Goal: Task Accomplishment & Management: Manage account settings

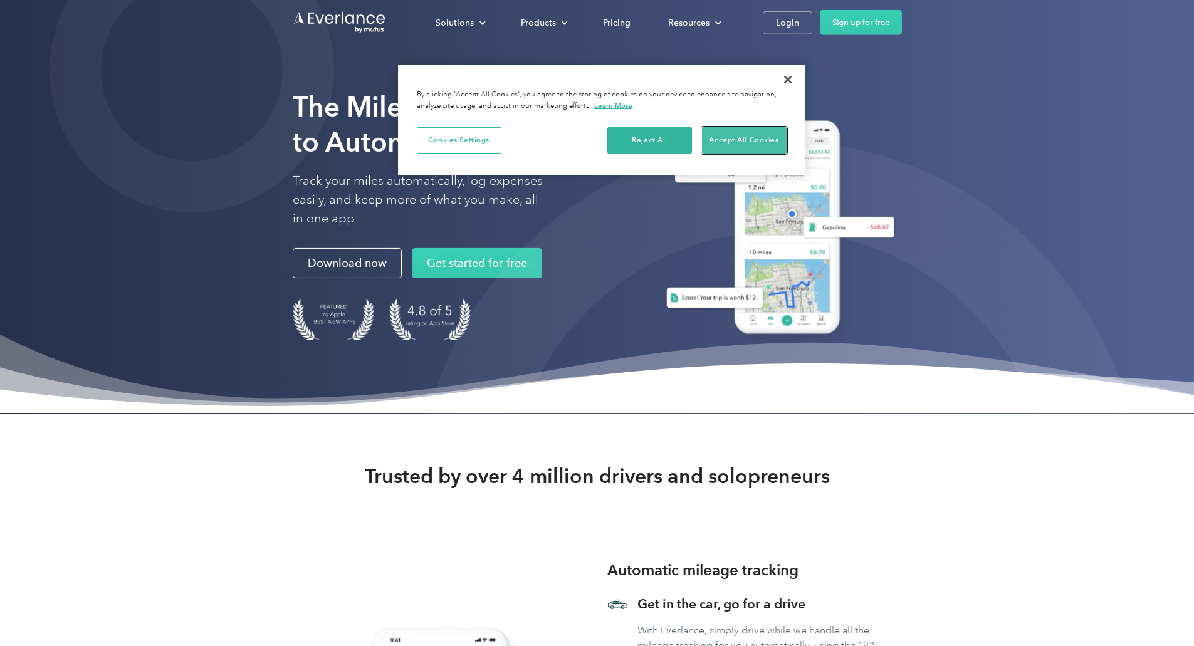
click at [731, 137] on button "Accept All Cookies" at bounding box center [744, 140] width 85 height 26
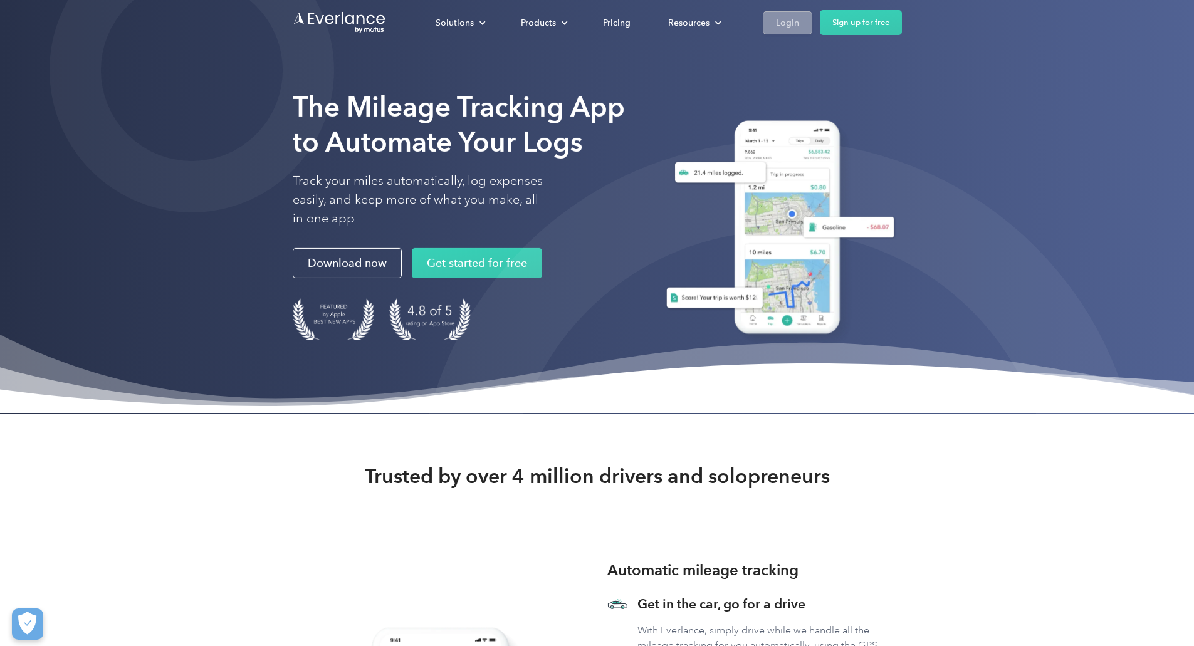
click at [799, 25] on div "Login" at bounding box center [787, 23] width 23 height 16
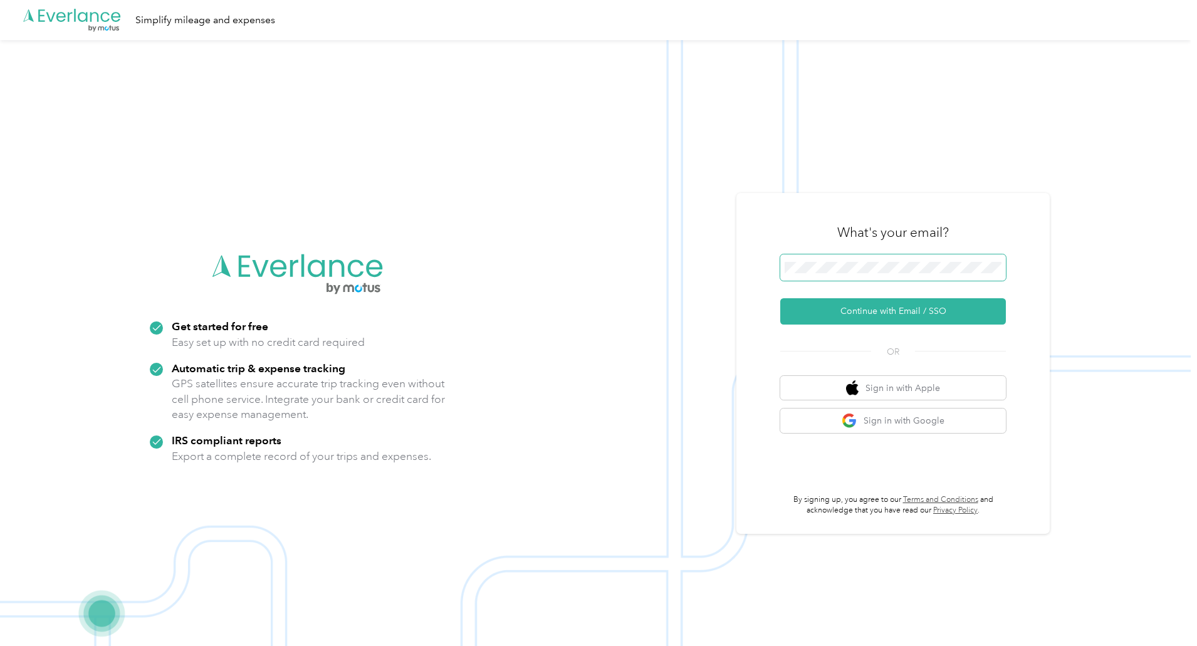
click at [847, 258] on span at bounding box center [893, 267] width 226 height 26
click at [895, 315] on button "Continue with Email / SSO" at bounding box center [893, 311] width 226 height 26
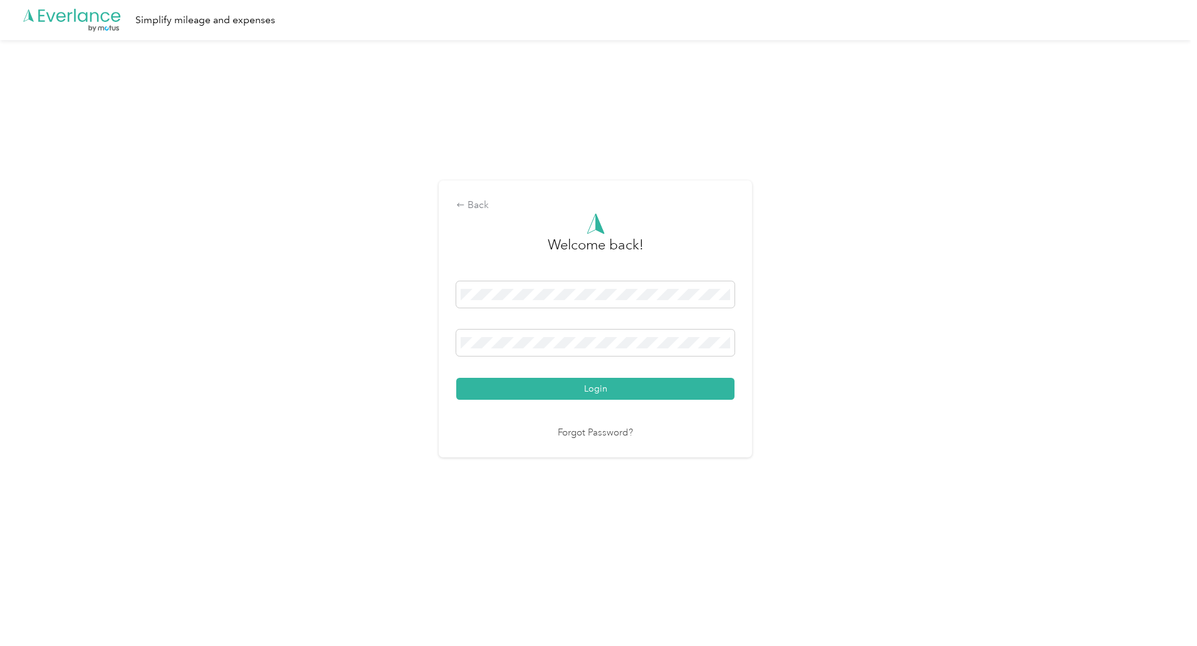
click at [456, 378] on button "Login" at bounding box center [595, 389] width 278 height 22
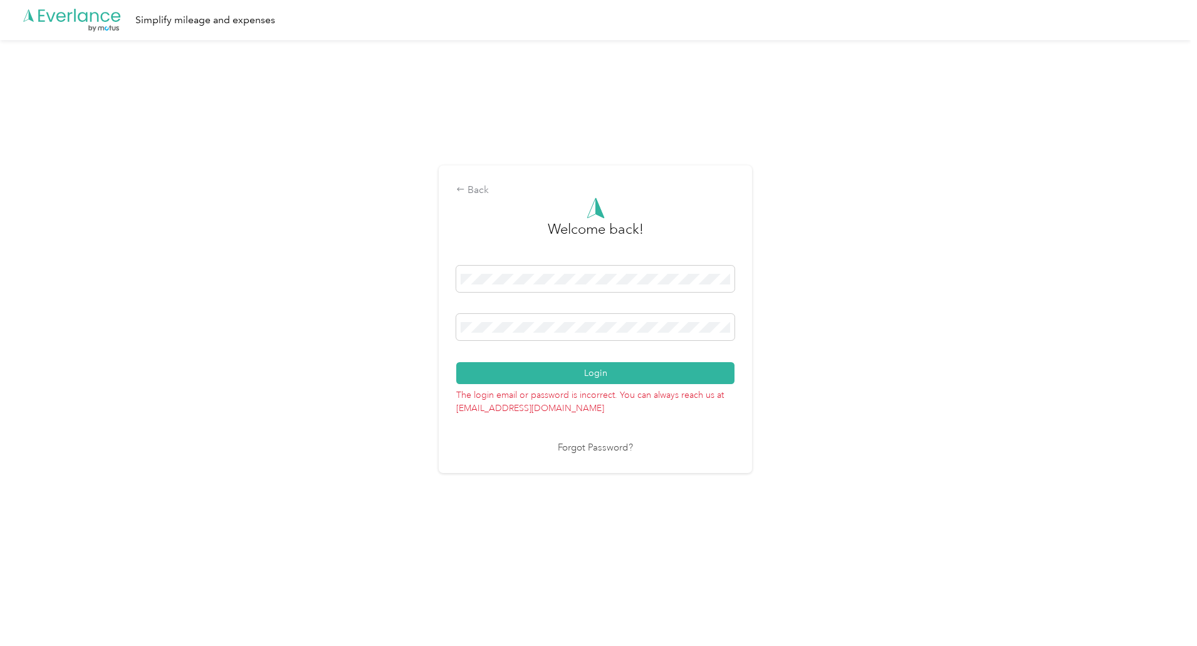
click at [456, 362] on button "Login" at bounding box center [595, 373] width 278 height 22
click at [887, 509] on div "Back Welcome back! Login The login email or password is incorrect. You can alwa…" at bounding box center [595, 324] width 1190 height 568
